Goal: Task Accomplishment & Management: Complete application form

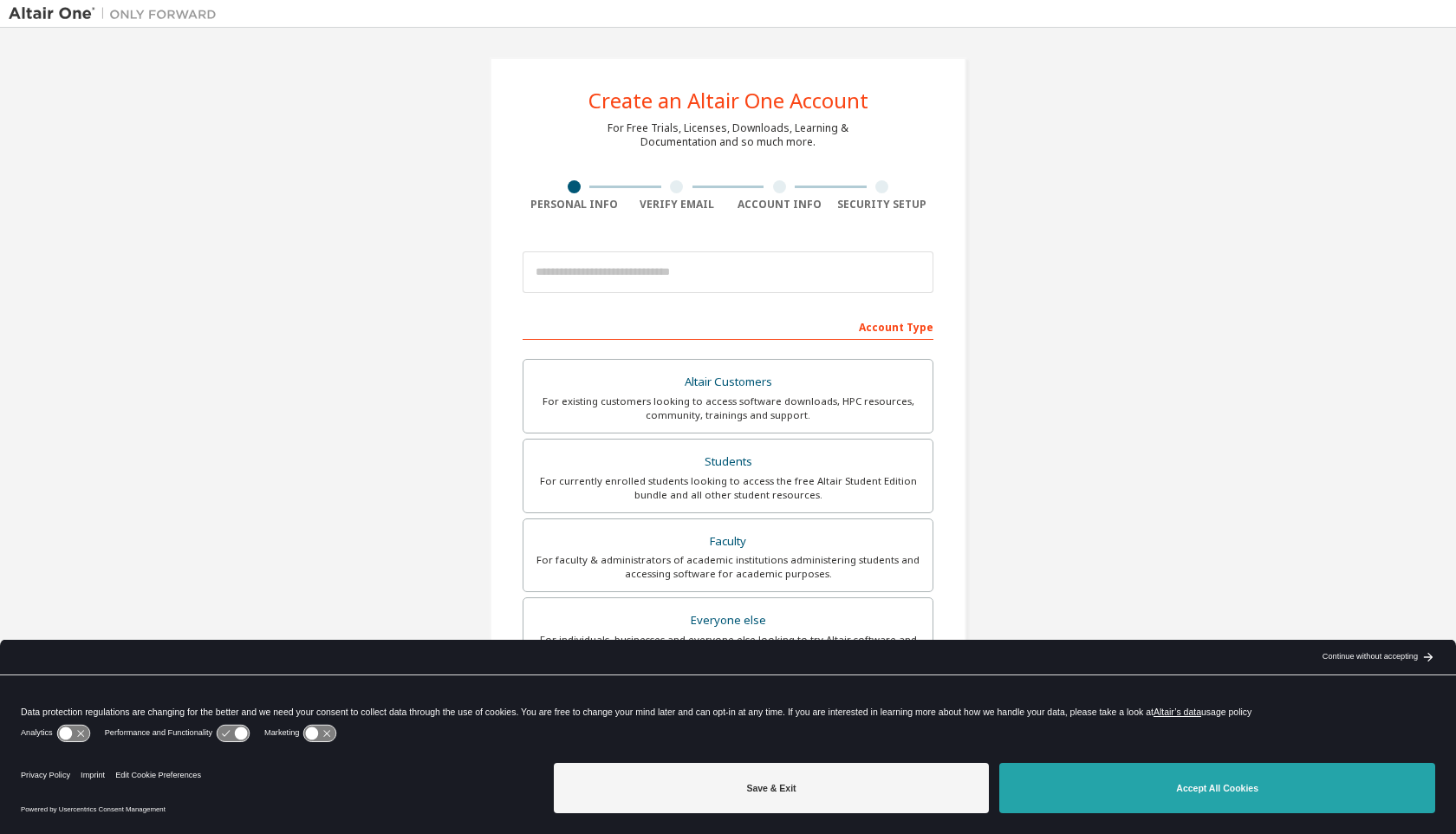
click at [1112, 770] on button "Accept All Cookies" at bounding box center [1216, 788] width 436 height 50
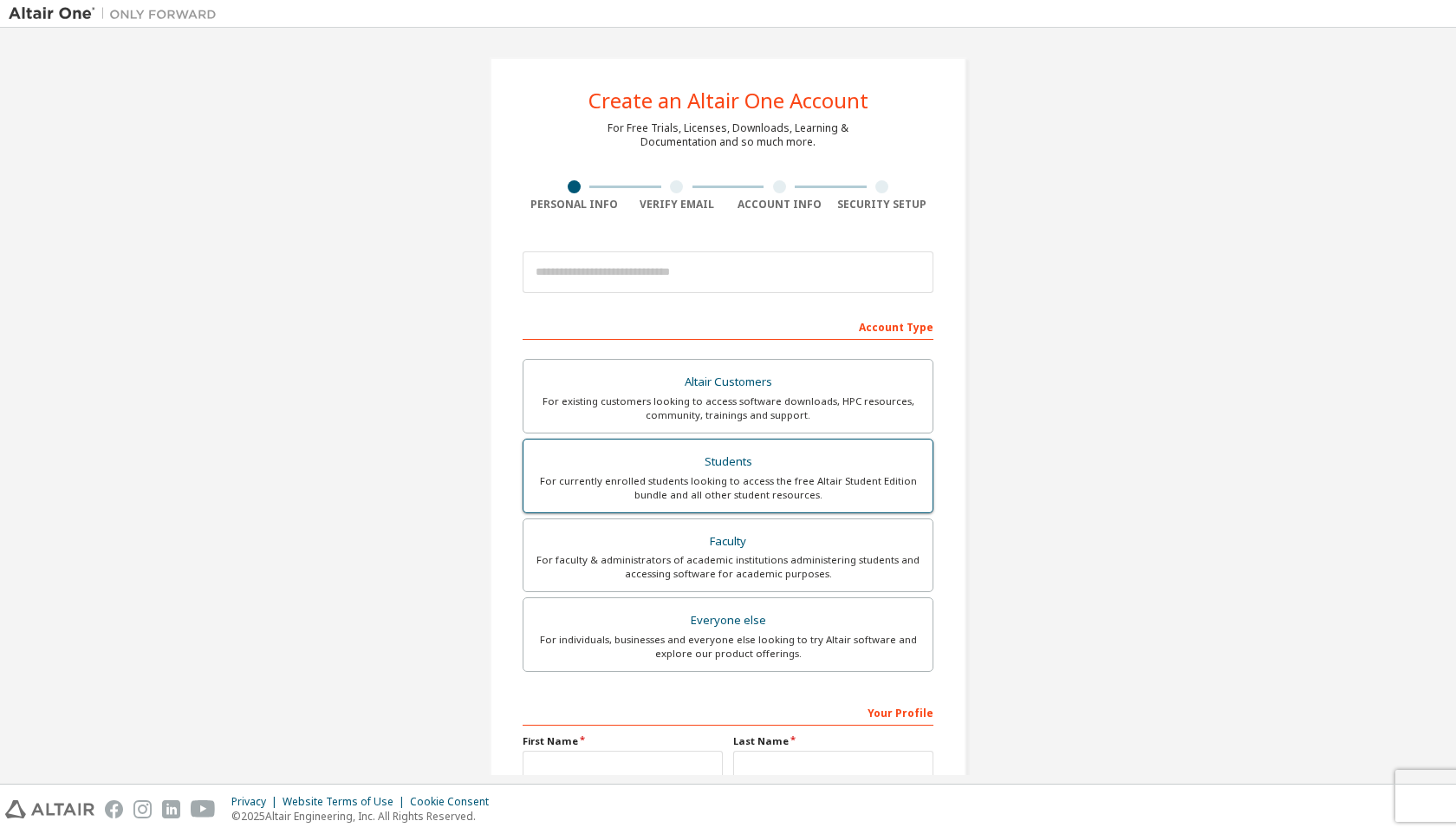
click at [786, 502] on label "Students For currently enrolled students looking to access the free Altair Stud…" at bounding box center [728, 476] width 410 height 74
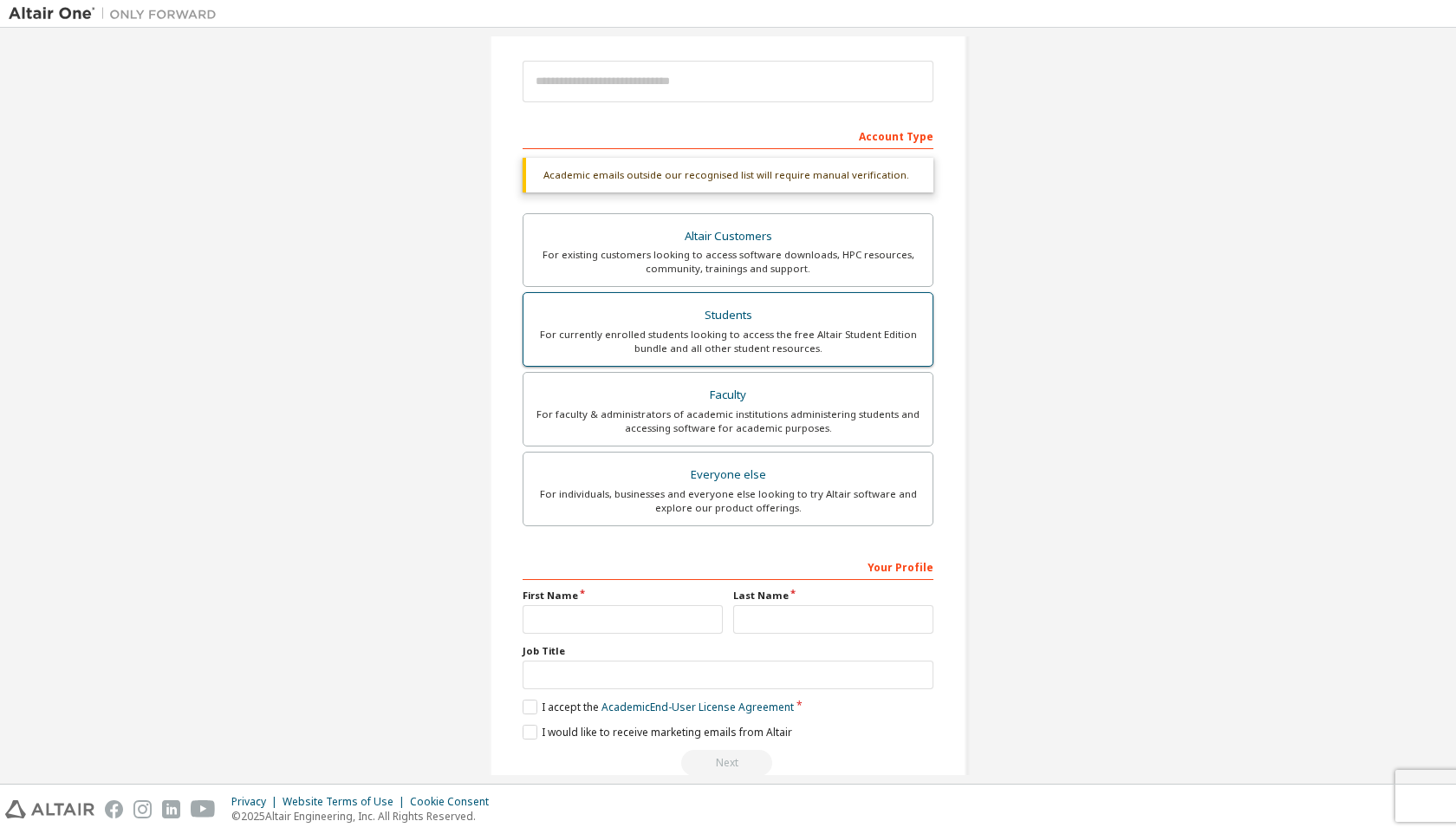
scroll to position [225, 0]
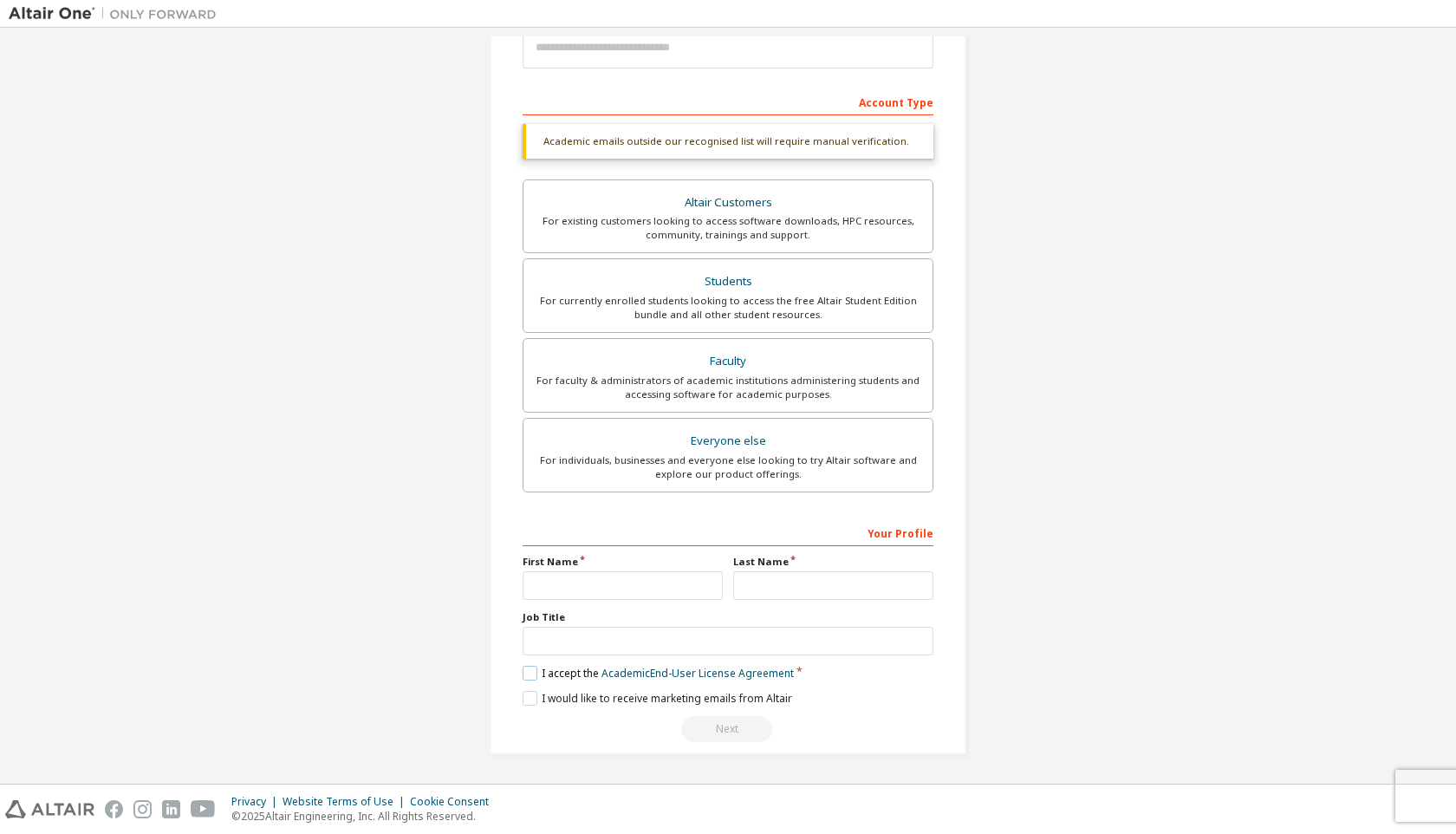
click at [535, 671] on label "I accept the Academic End-User License Agreement" at bounding box center [658, 673] width 271 height 15
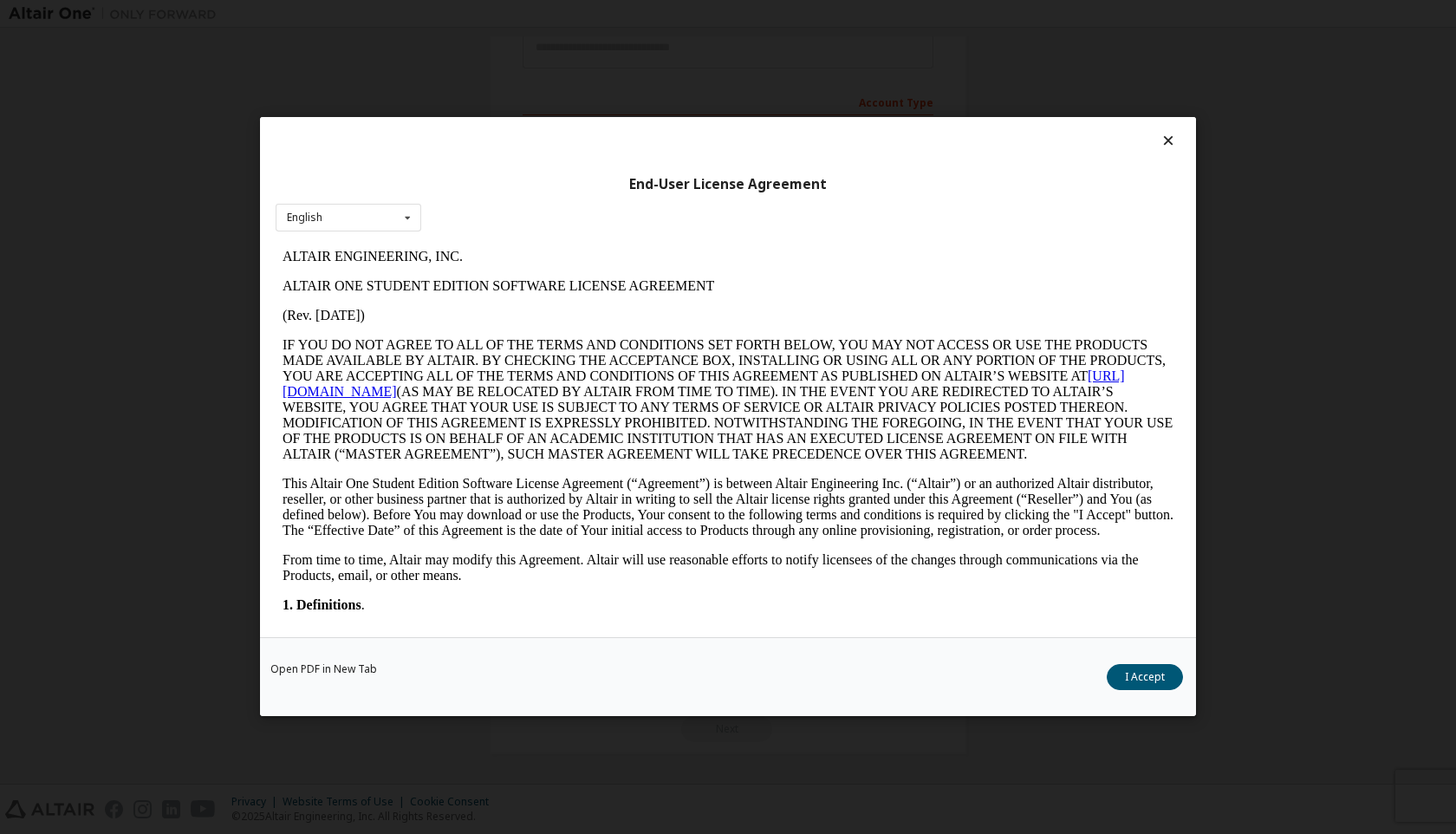
scroll to position [0, 0]
click at [1161, 679] on button "I Accept" at bounding box center [1145, 678] width 76 height 26
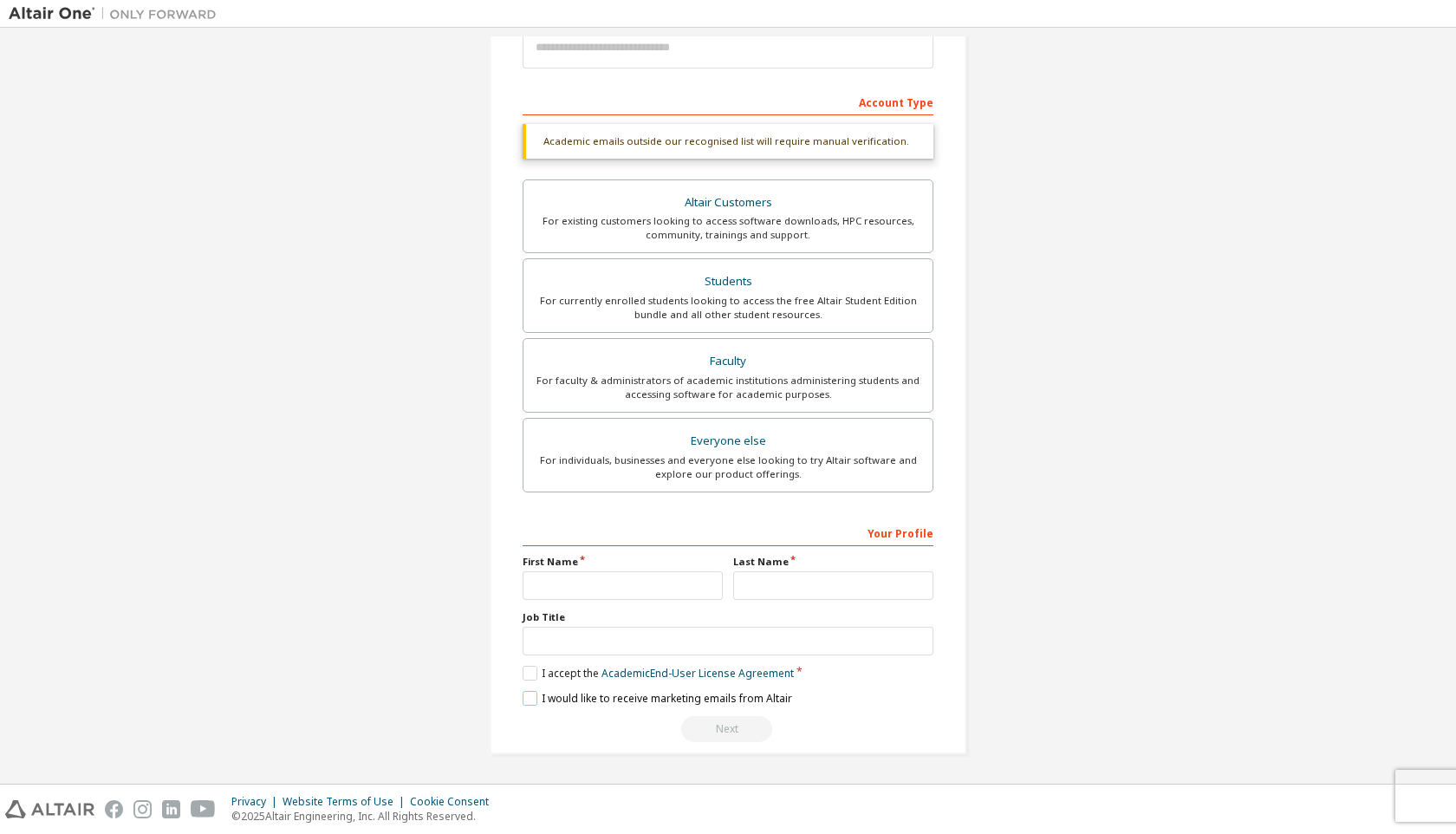
click at [533, 702] on label "I would like to receive marketing emails from Altair" at bounding box center [657, 698] width 269 height 15
click at [571, 580] on input "text" at bounding box center [623, 585] width 201 height 29
type input "*********"
click at [747, 591] on input "text" at bounding box center [834, 585] width 201 height 29
type input "********"
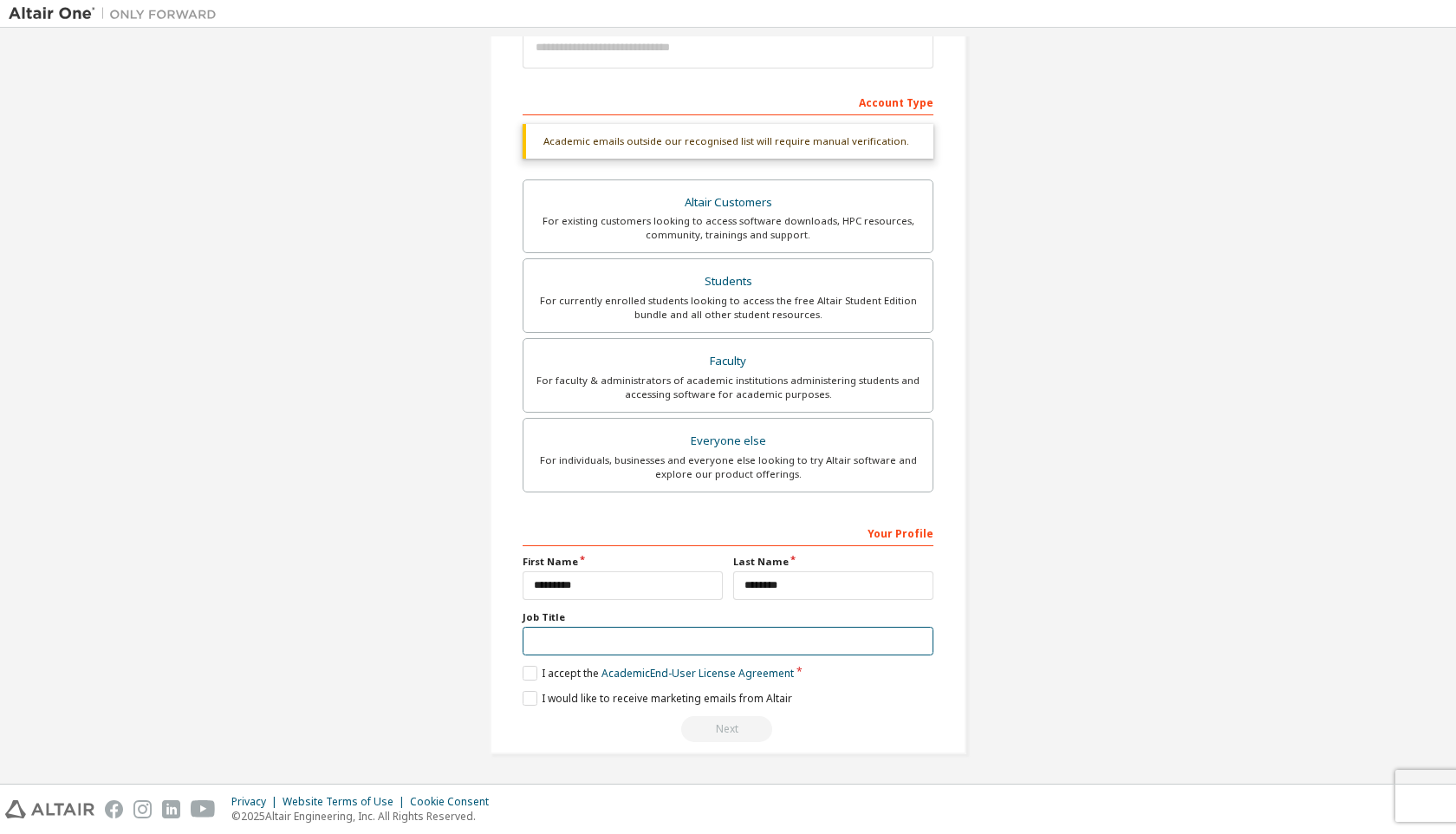
click at [713, 640] on input "text" at bounding box center [728, 641] width 410 height 29
type input "**"
click at [950, 677] on div "Create an Altair One Account For Free Trials, Licenses, Downloads, Learning & D…" at bounding box center [727, 293] width 476 height 921
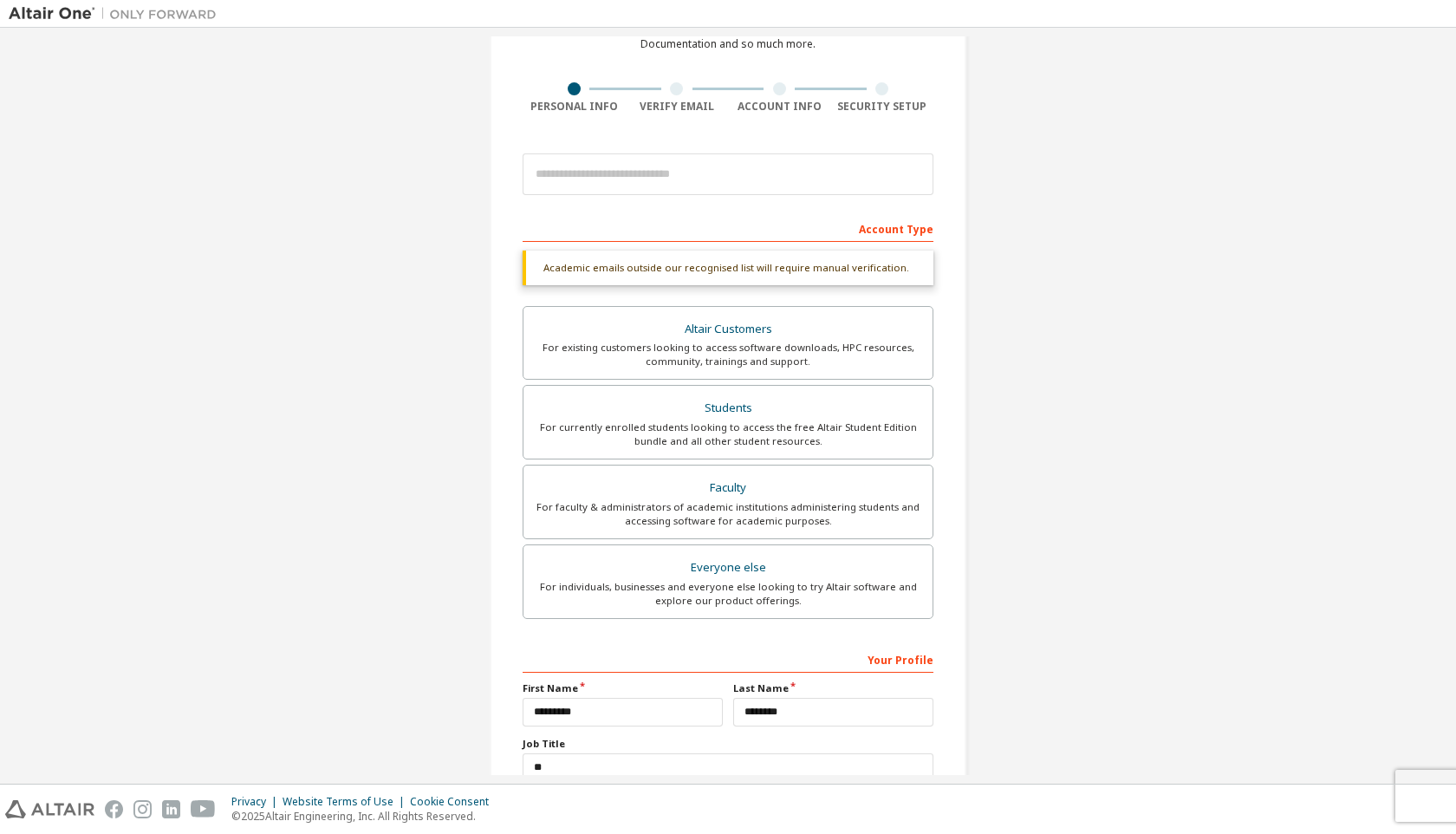
scroll to position [95, 0]
click at [696, 172] on input "email" at bounding box center [728, 177] width 410 height 42
click at [691, 184] on input "email" at bounding box center [728, 177] width 410 height 42
type input "*"
type input "**********"
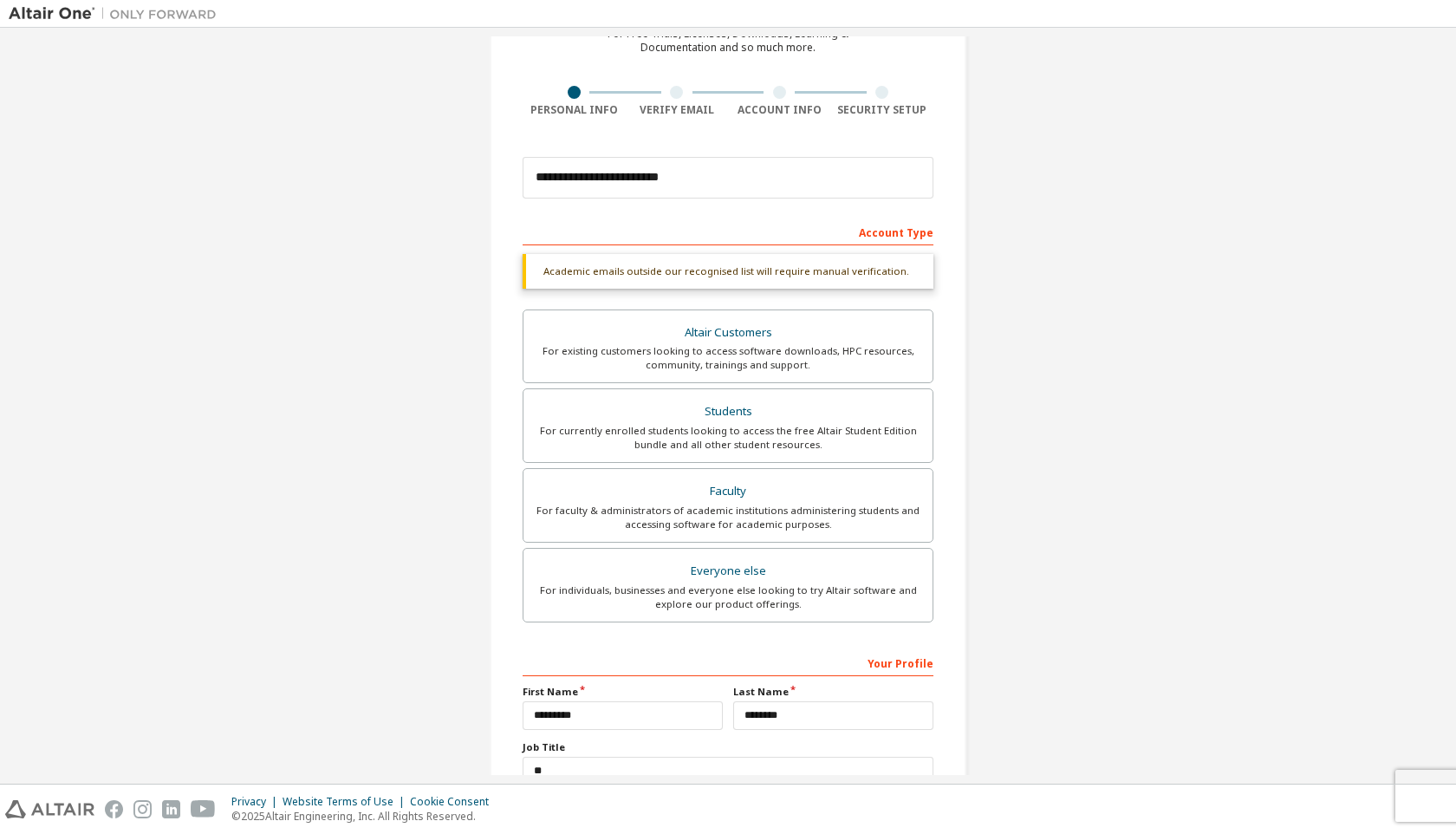
drag, startPoint x: 1060, startPoint y: 289, endPoint x: 1072, endPoint y: 289, distance: 12.0
click at [1060, 289] on div "**********" at bounding box center [727, 423] width 1438 height 963
click at [821, 286] on div "Academic emails outside our recognised list will require manual verification." at bounding box center [728, 270] width 410 height 34
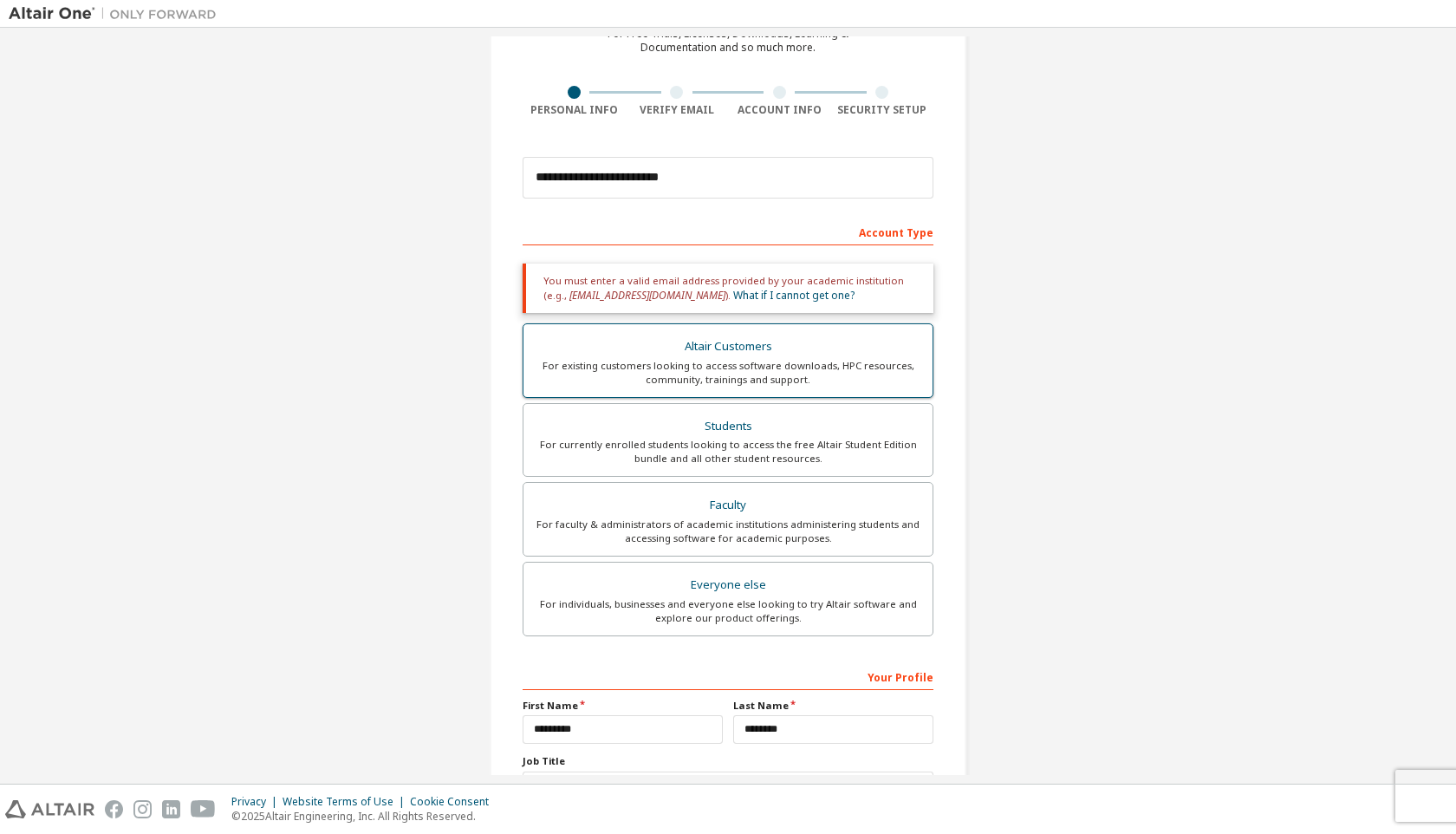
click at [826, 349] on div "Altair Customers" at bounding box center [728, 346] width 388 height 24
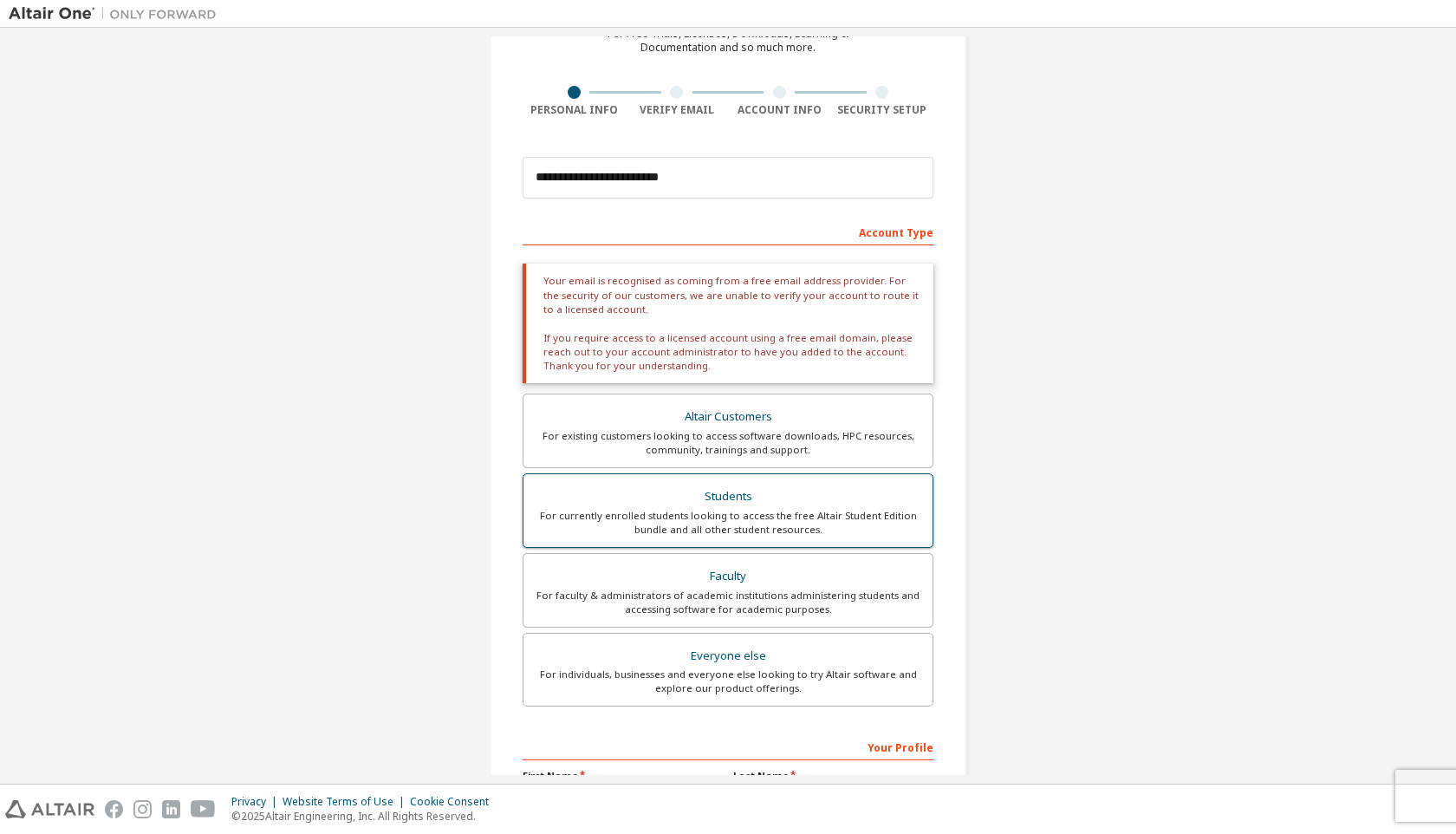
click at [800, 502] on div "Students" at bounding box center [728, 497] width 388 height 24
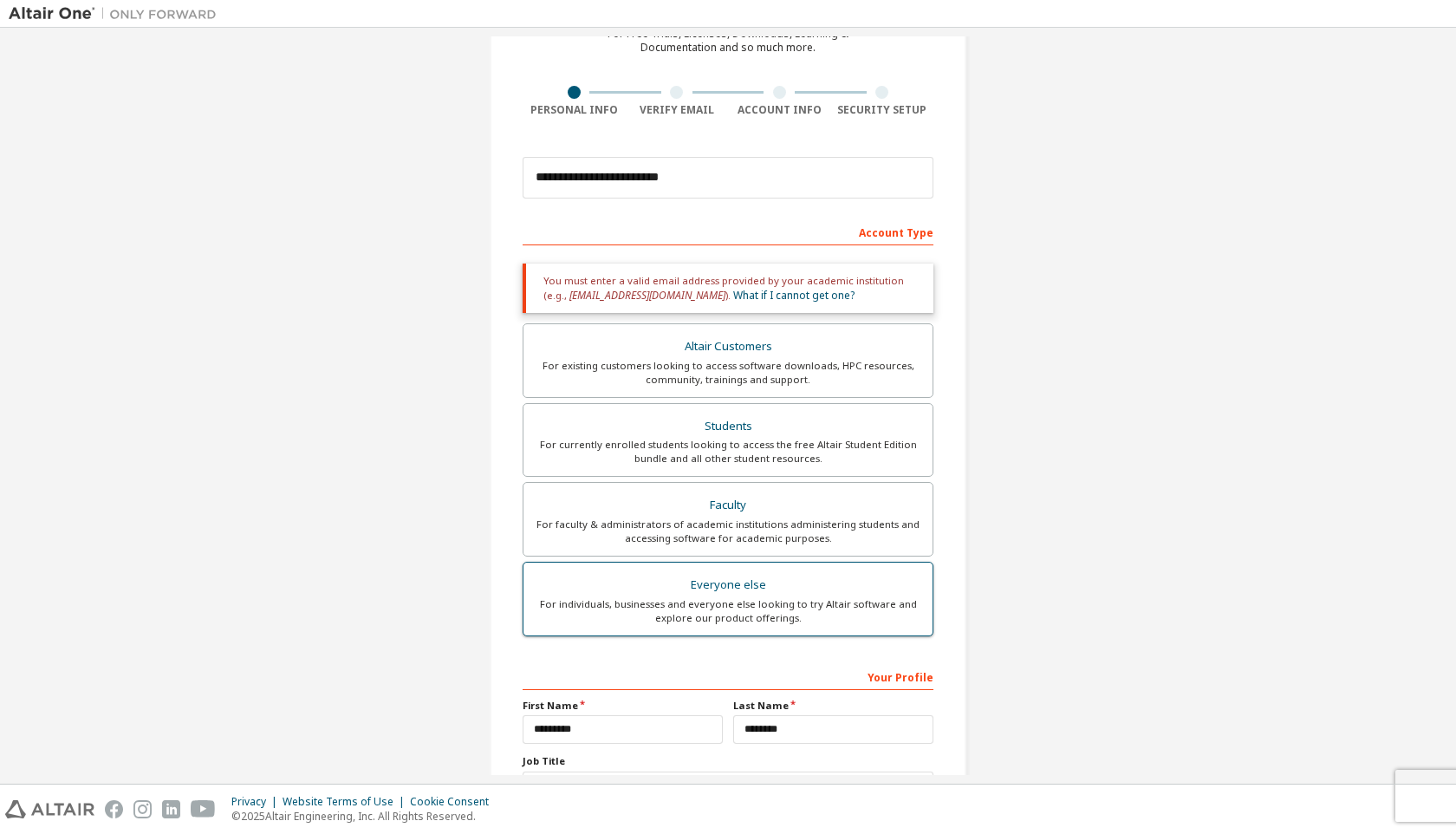
click at [790, 568] on label "Everyone else For individuals, businesses and everyone else looking to try Alta…" at bounding box center [728, 599] width 410 height 74
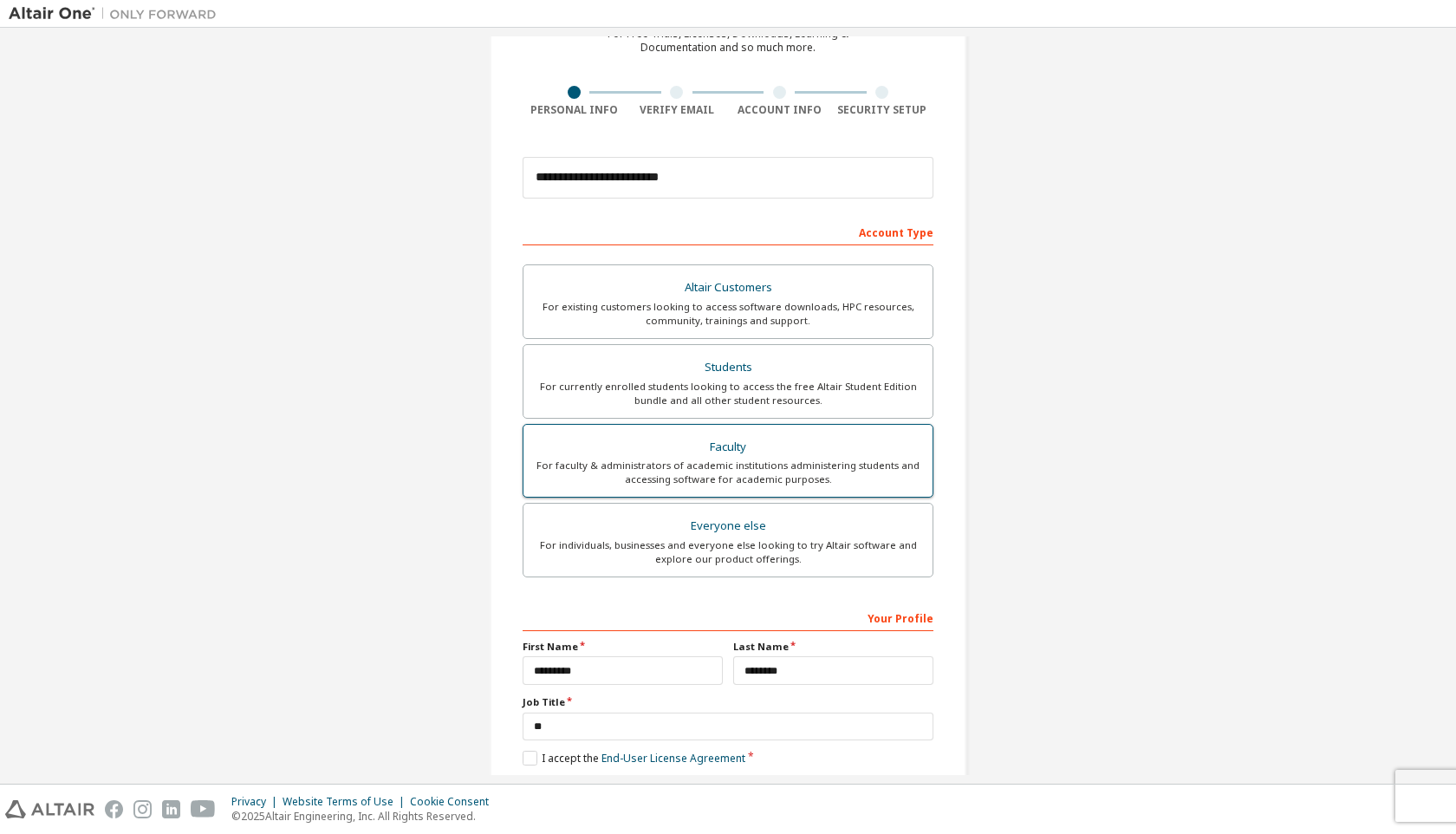
click at [777, 493] on label "Faculty For faculty & administrators of academic institutions administering stu…" at bounding box center [728, 461] width 410 height 74
